Goal: Information Seeking & Learning: Compare options

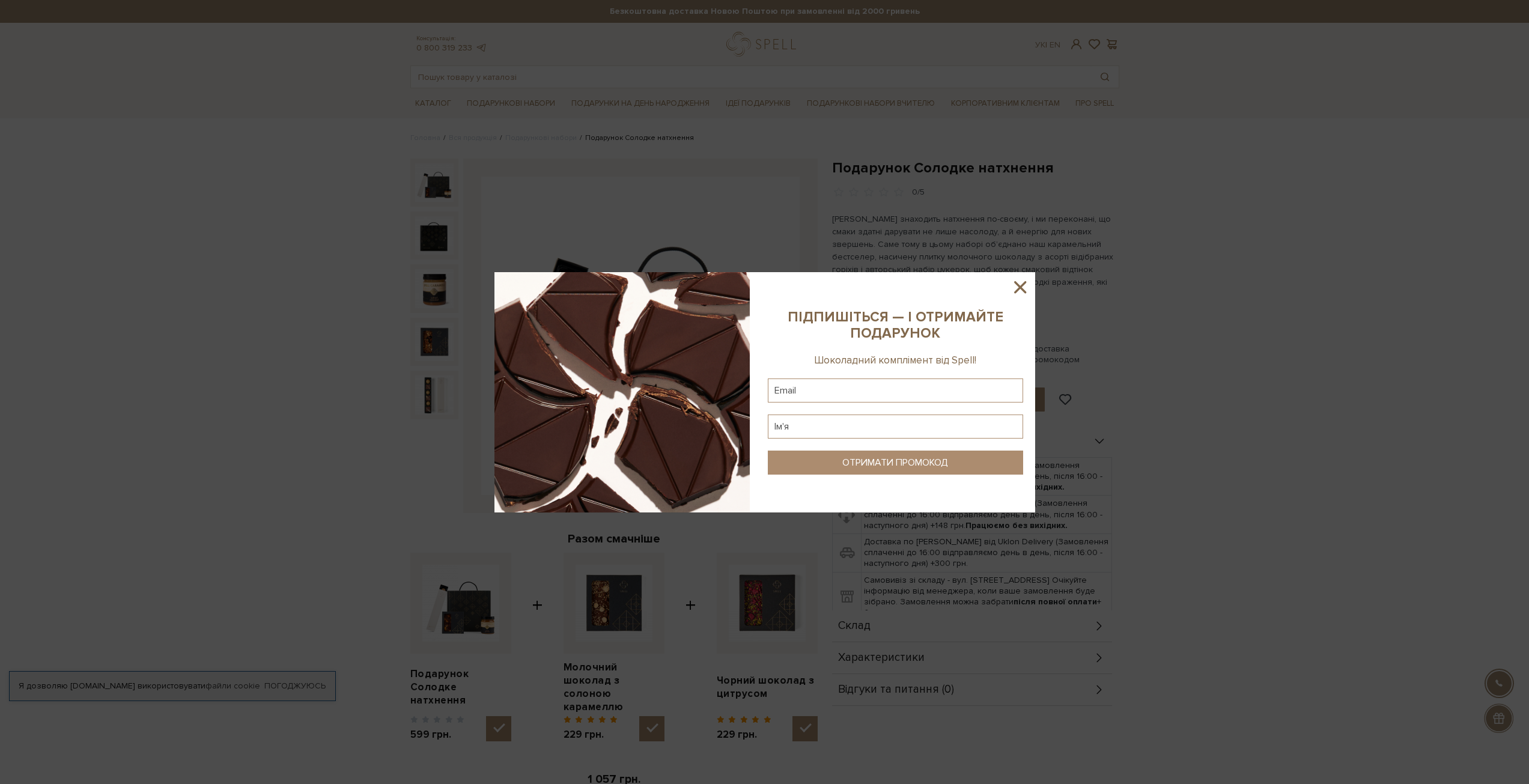
click at [1025, 289] on icon at bounding box center [1020, 287] width 20 height 20
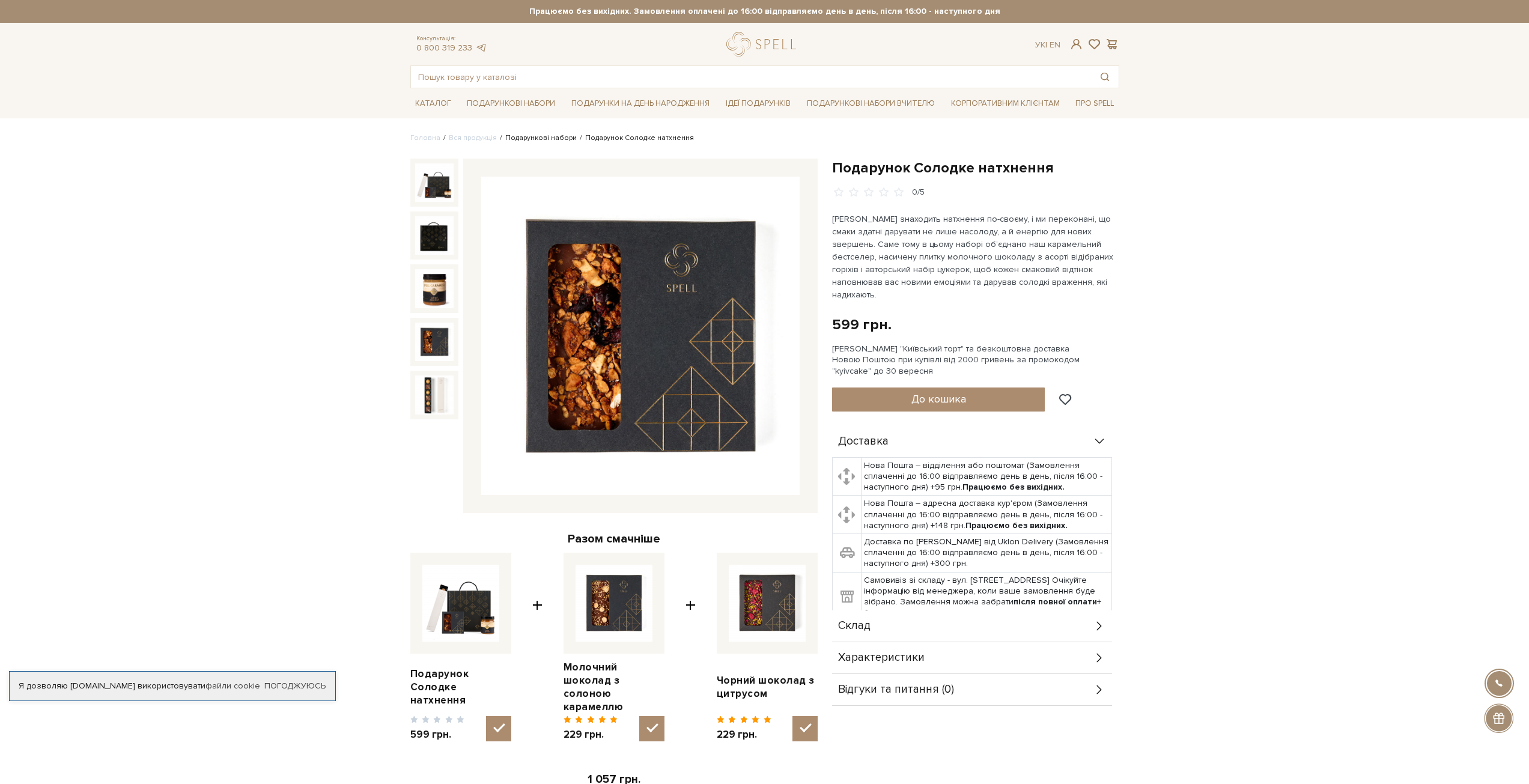
click at [528, 137] on link "Подарункові набори" at bounding box center [541, 137] width 71 height 9
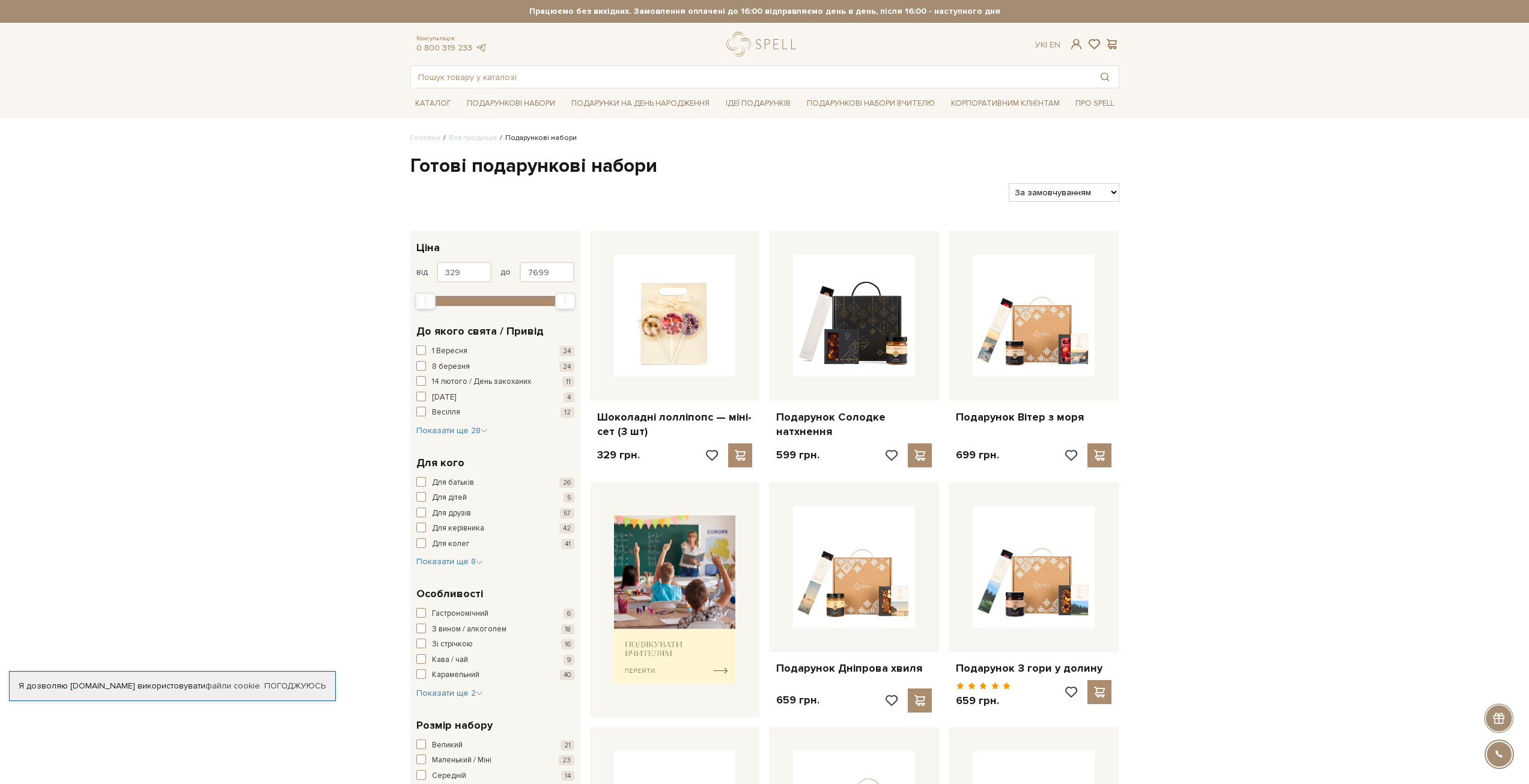
click at [1079, 197] on select "За замовчуванням За Ціною (зростання) За Ціною (зменшення) Новинки За популярні…" at bounding box center [1063, 192] width 110 height 18
select select "https://spellchocolate.com/our-productions/podarunkovi-box/?sort=p.price&order=…"
click at [1008, 183] on select "За замовчуванням За Ціною (зростання) За Ціною (зменшення) Новинки За популярні…" at bounding box center [1063, 192] width 110 height 18
